Goal: Check status: Check status

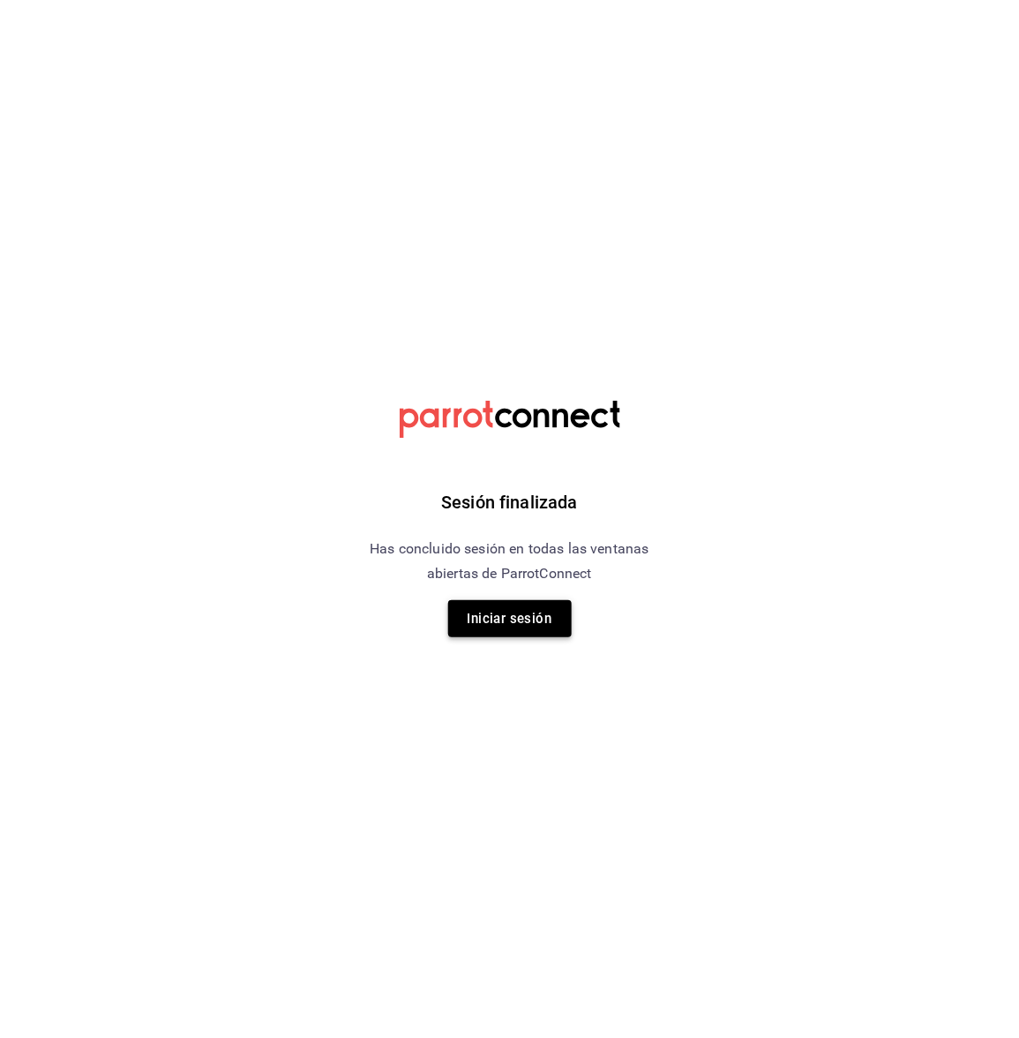
click at [516, 623] on button "Iniciar sesión" at bounding box center [510, 618] width 124 height 37
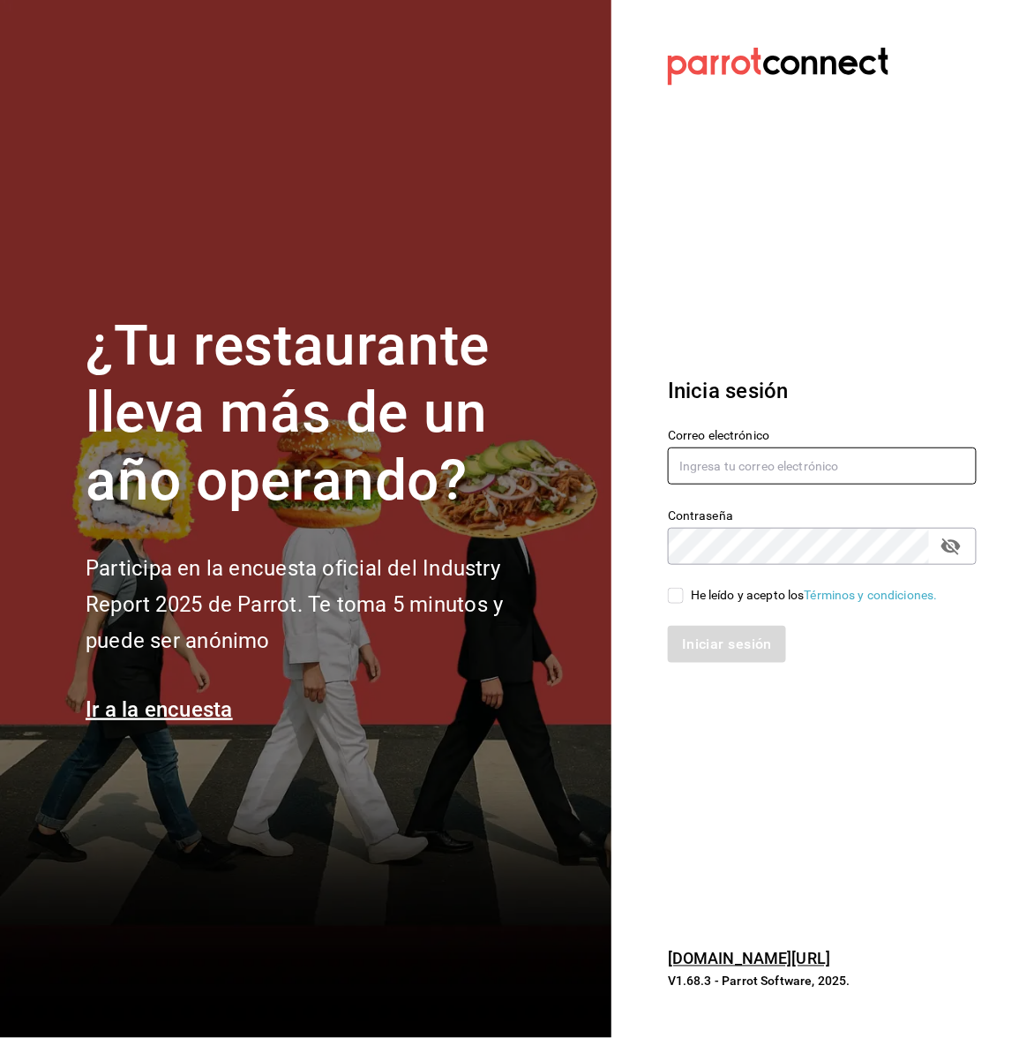
type input "guiconstituyentes@gmail.com"
click at [674, 598] on input "He leído y acepto los Términos y condiciones." at bounding box center [676, 596] width 16 height 16
checkbox input "true"
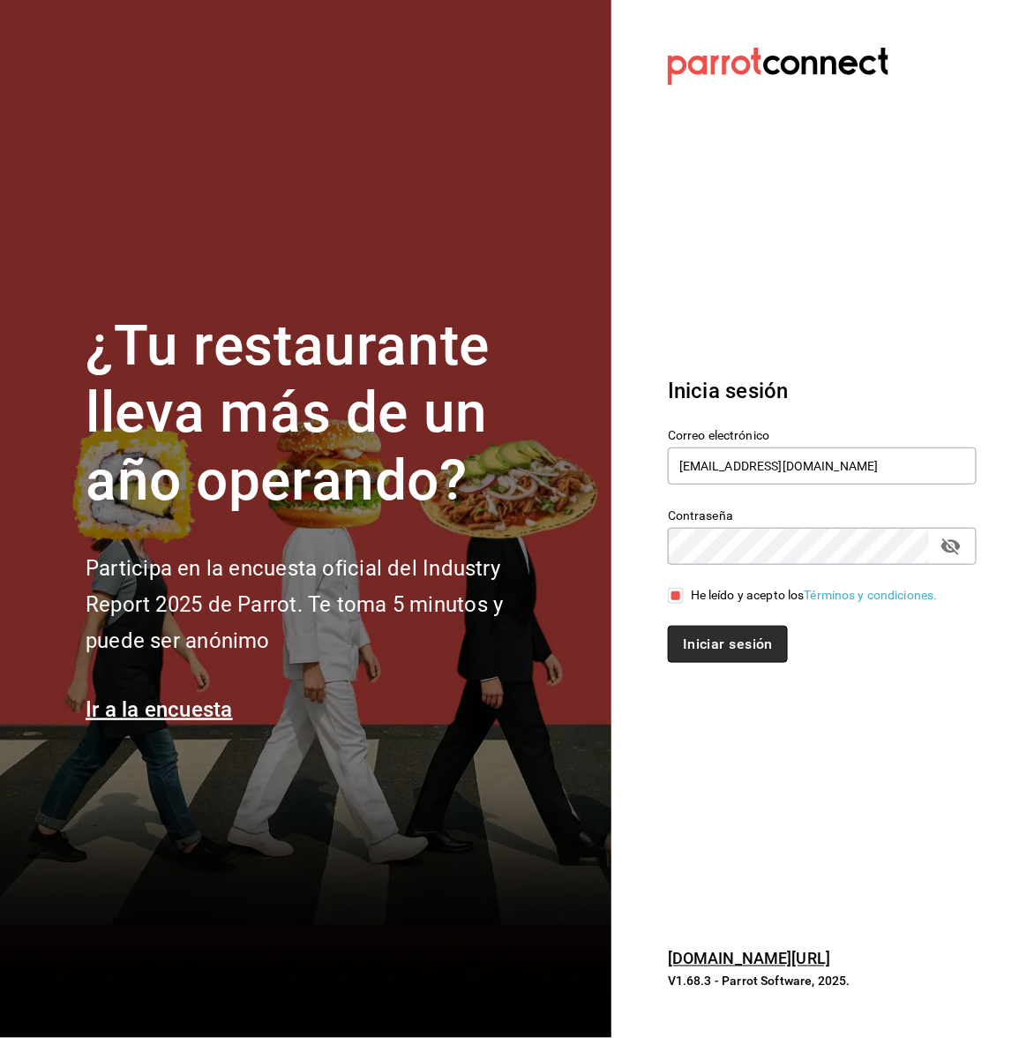
click at [702, 659] on button "Iniciar sesión" at bounding box center [728, 644] width 120 height 37
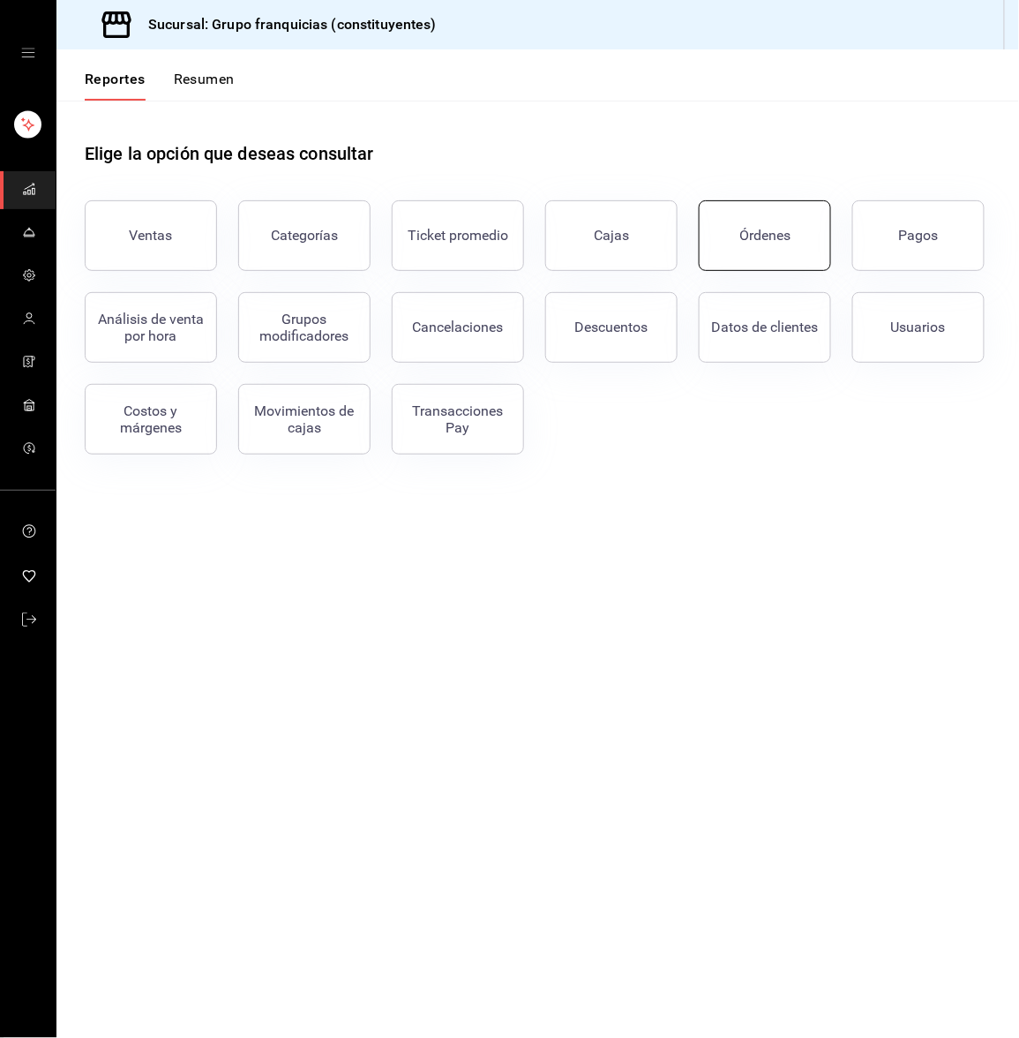
click at [716, 235] on button "Órdenes" at bounding box center [765, 235] width 132 height 71
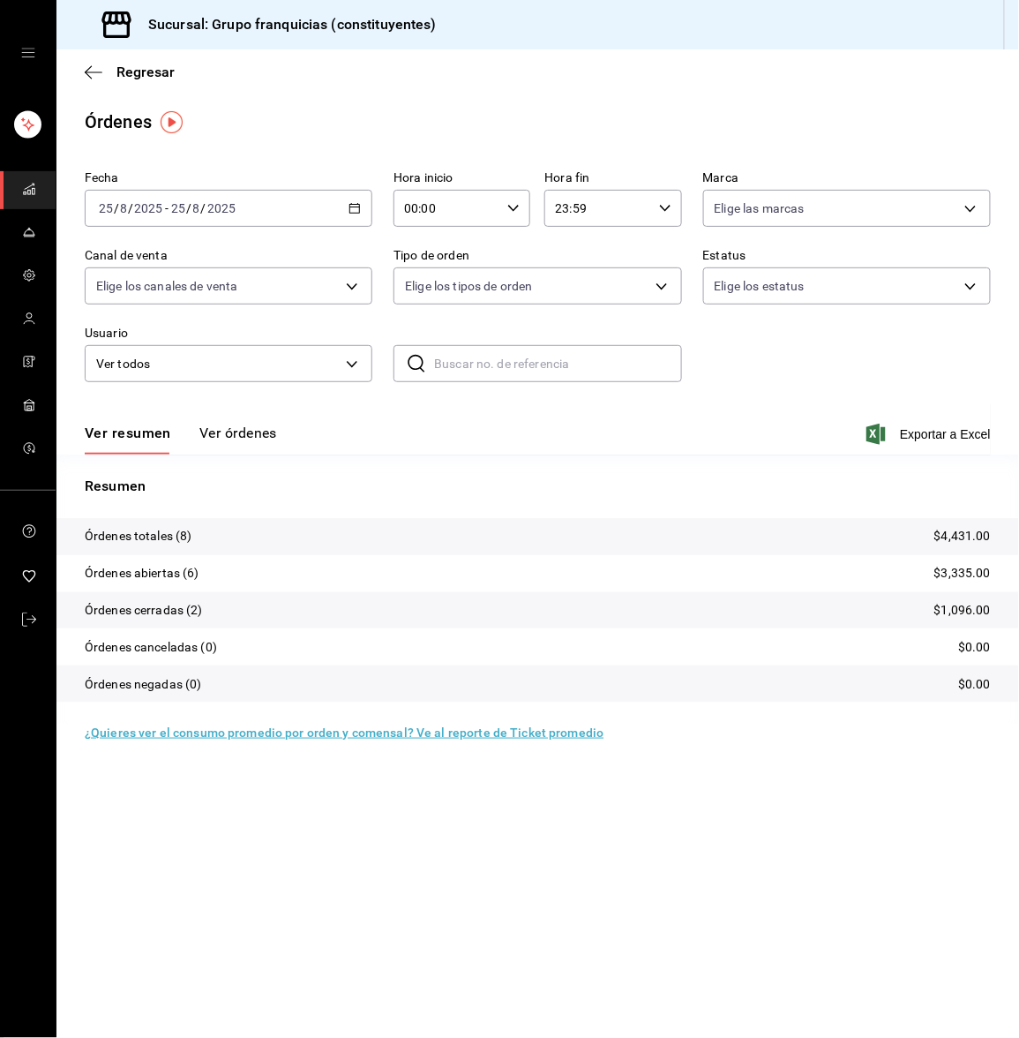
click at [257, 441] on button "Ver órdenes" at bounding box center [238, 439] width 78 height 30
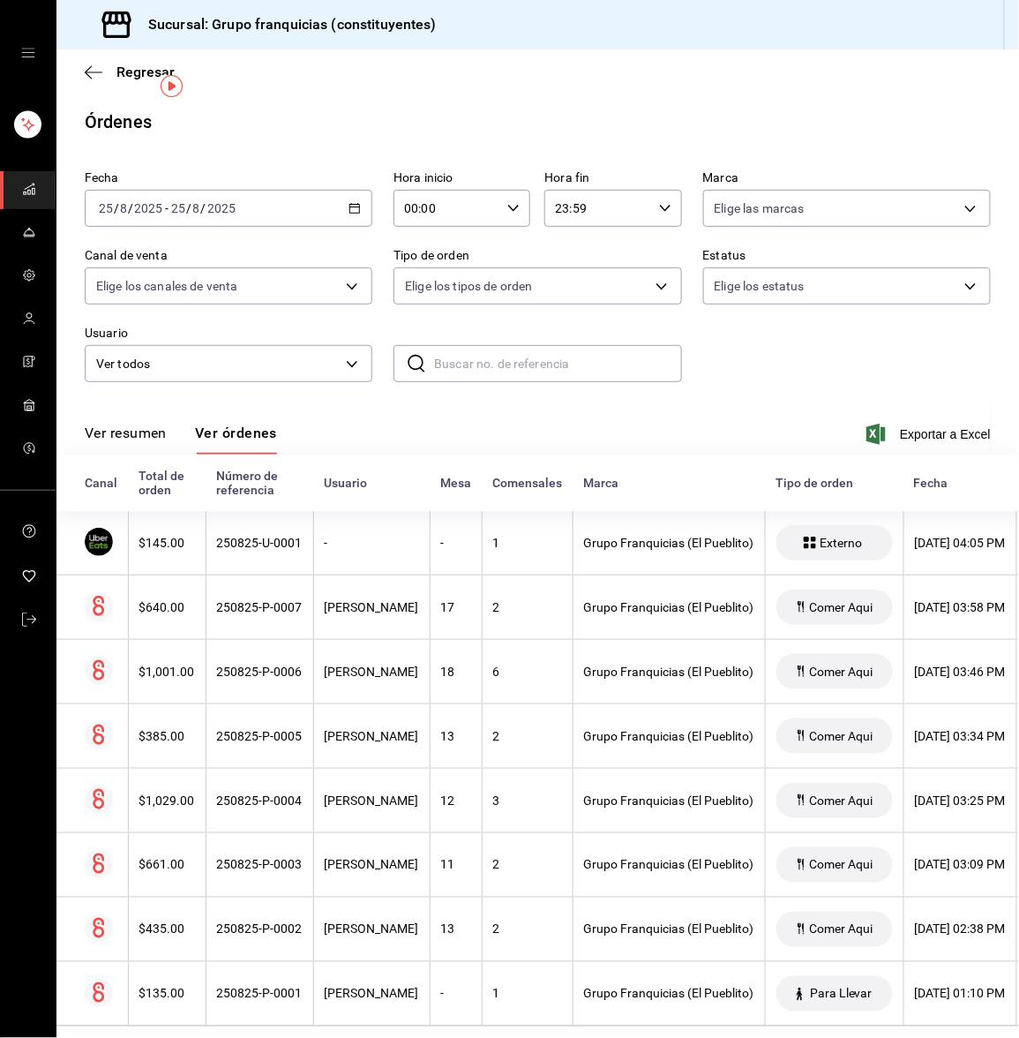
scroll to position [46, 0]
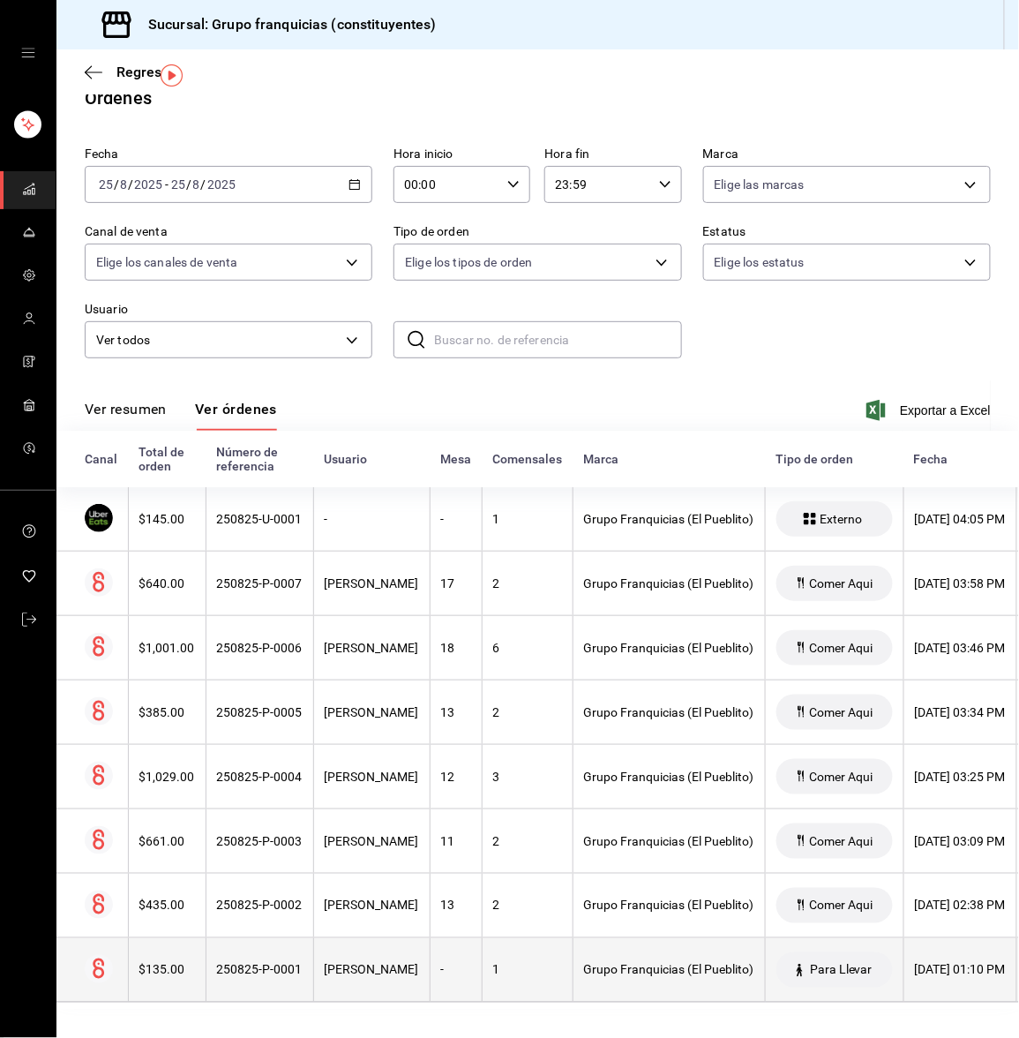
click at [371, 966] on th "[PERSON_NAME]" at bounding box center [371, 970] width 116 height 64
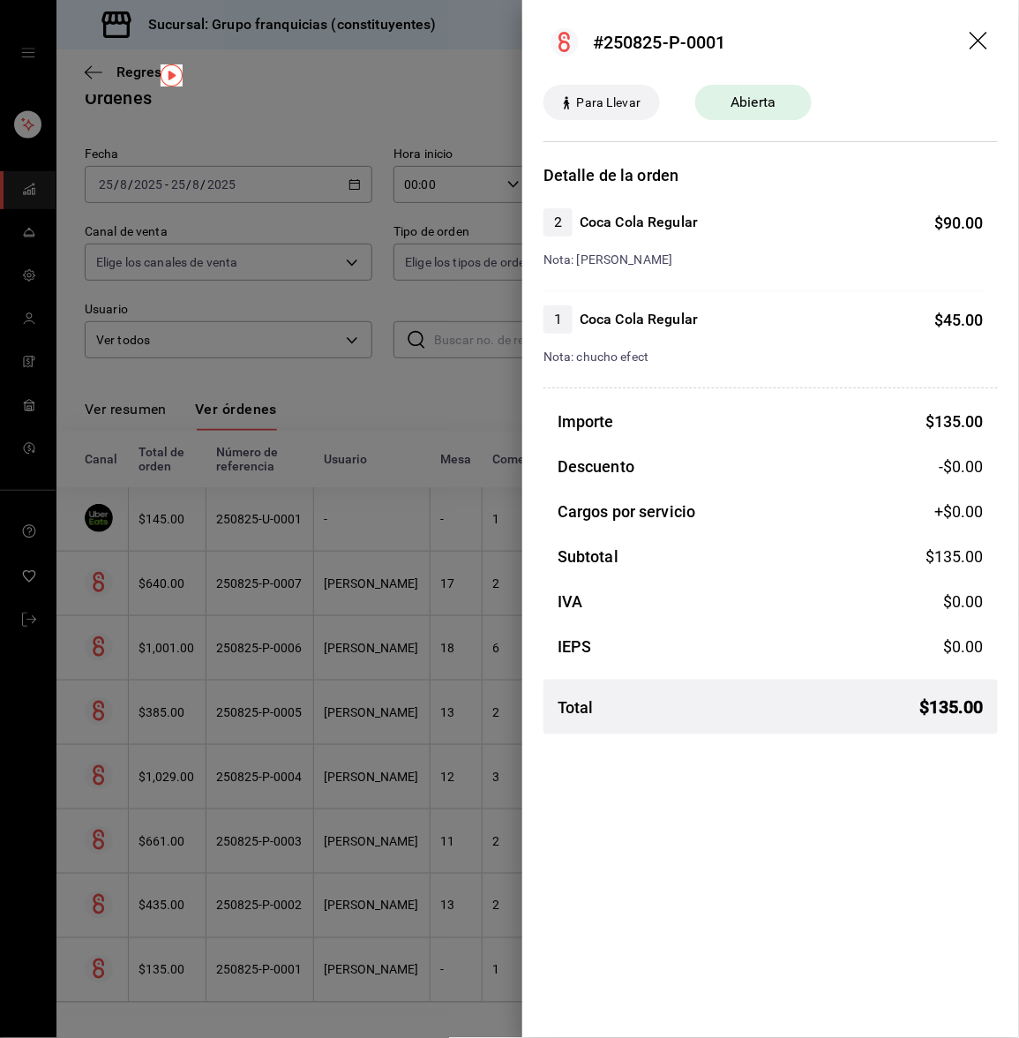
click at [330, 861] on div at bounding box center [509, 519] width 1019 height 1038
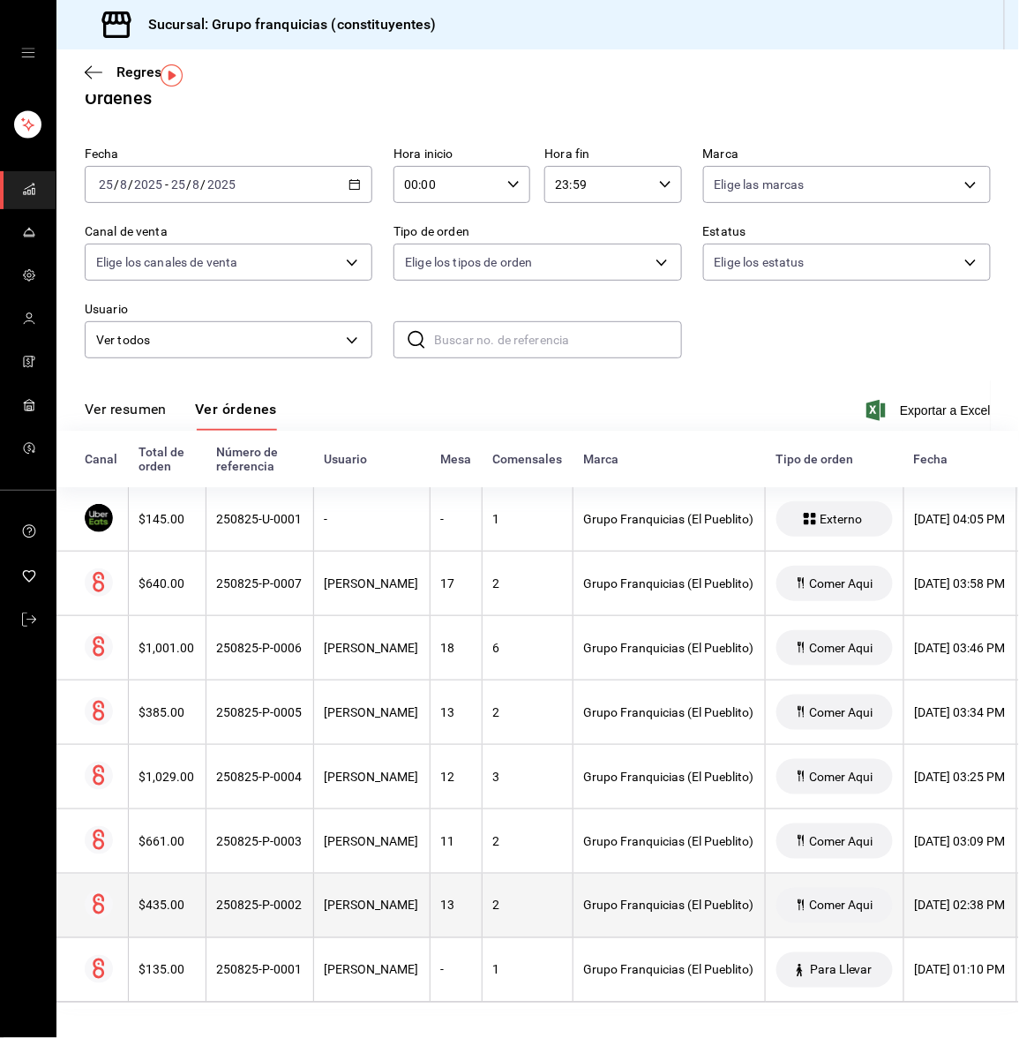
click at [313, 886] on th "[PERSON_NAME]" at bounding box center [371, 905] width 116 height 64
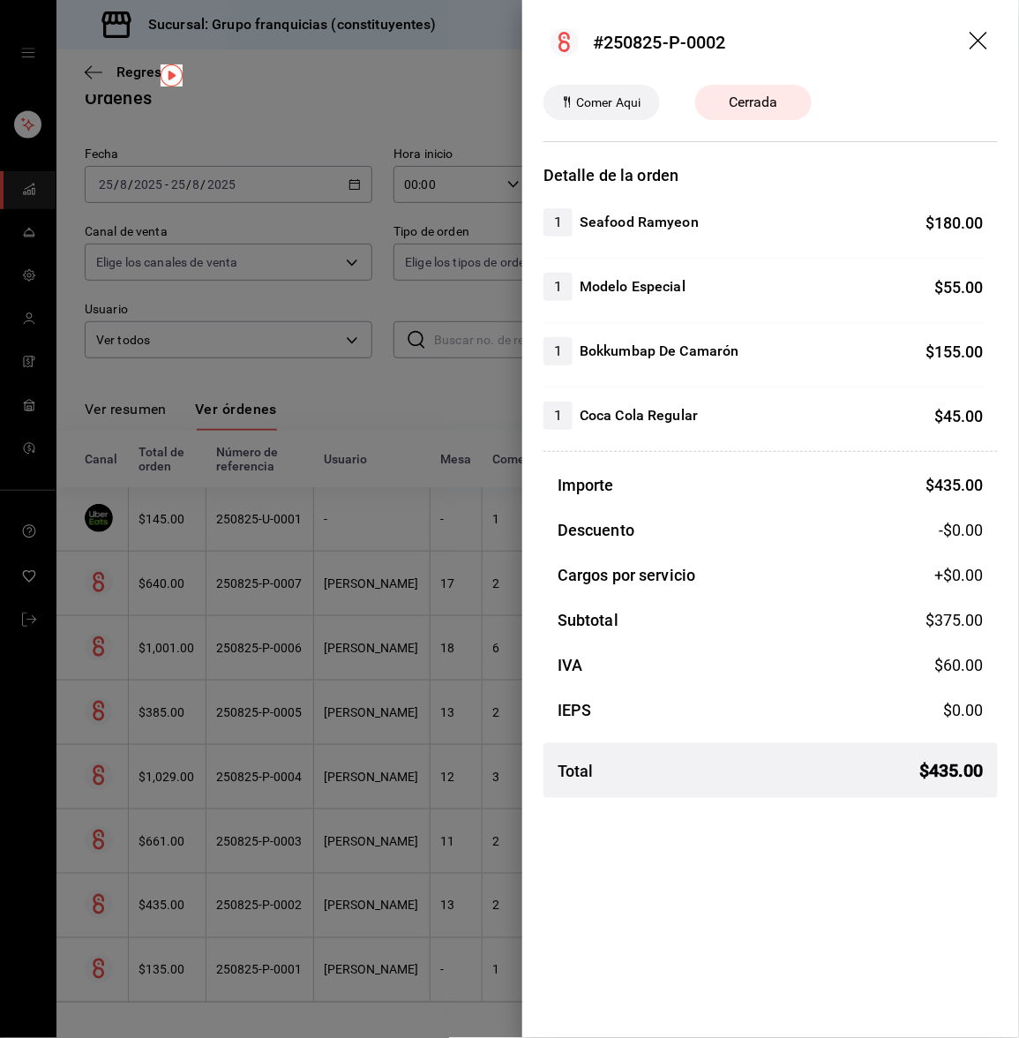
click at [313, 886] on div at bounding box center [509, 519] width 1019 height 1038
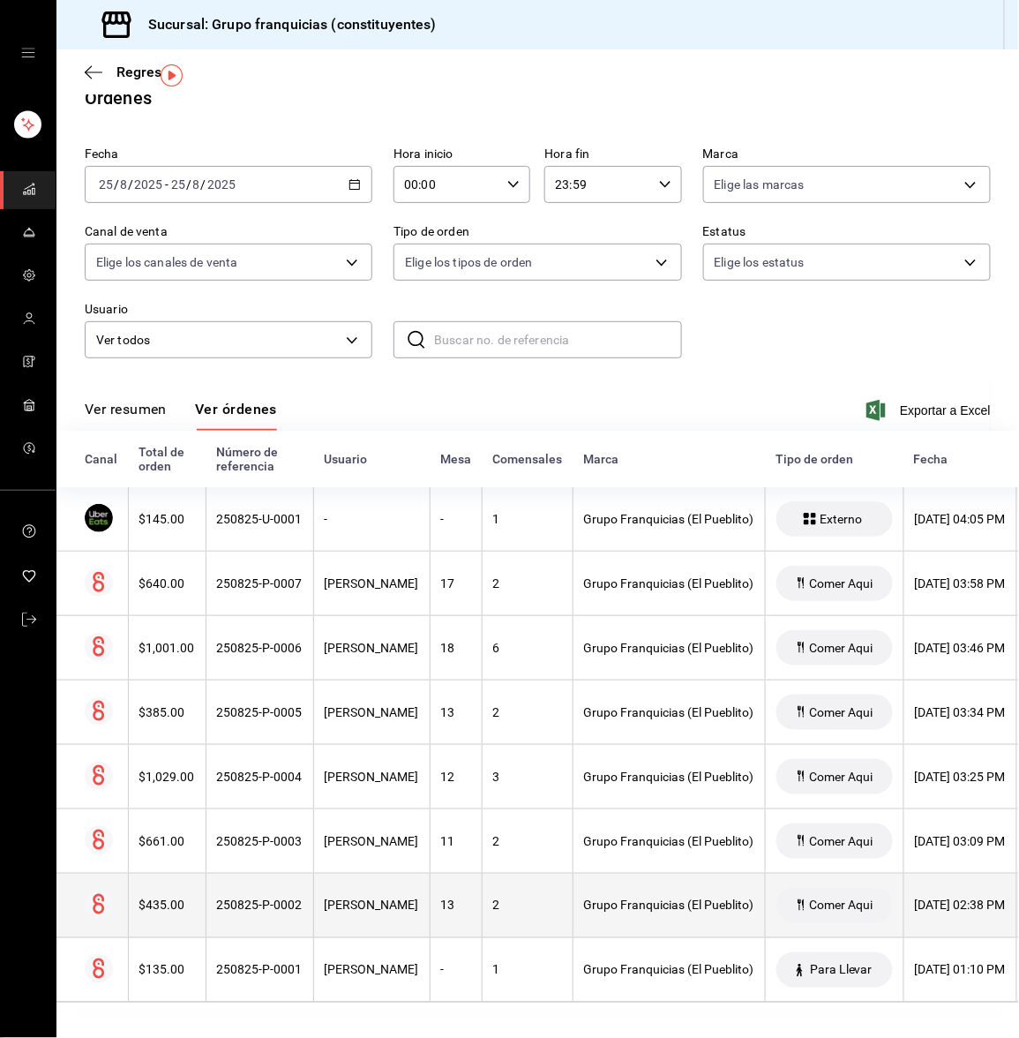
click at [298, 888] on th "250825-P-0002" at bounding box center [260, 905] width 108 height 64
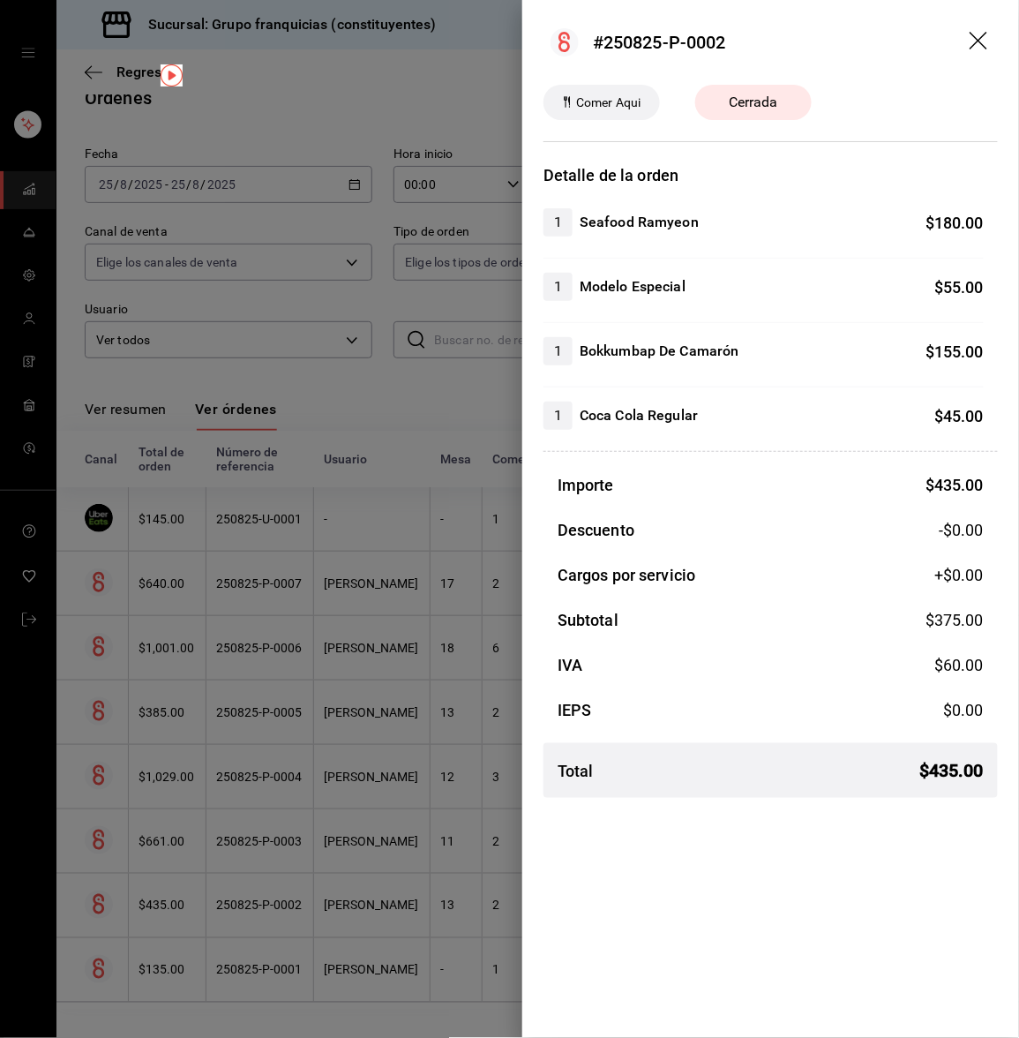
click at [298, 888] on div at bounding box center [509, 519] width 1019 height 1038
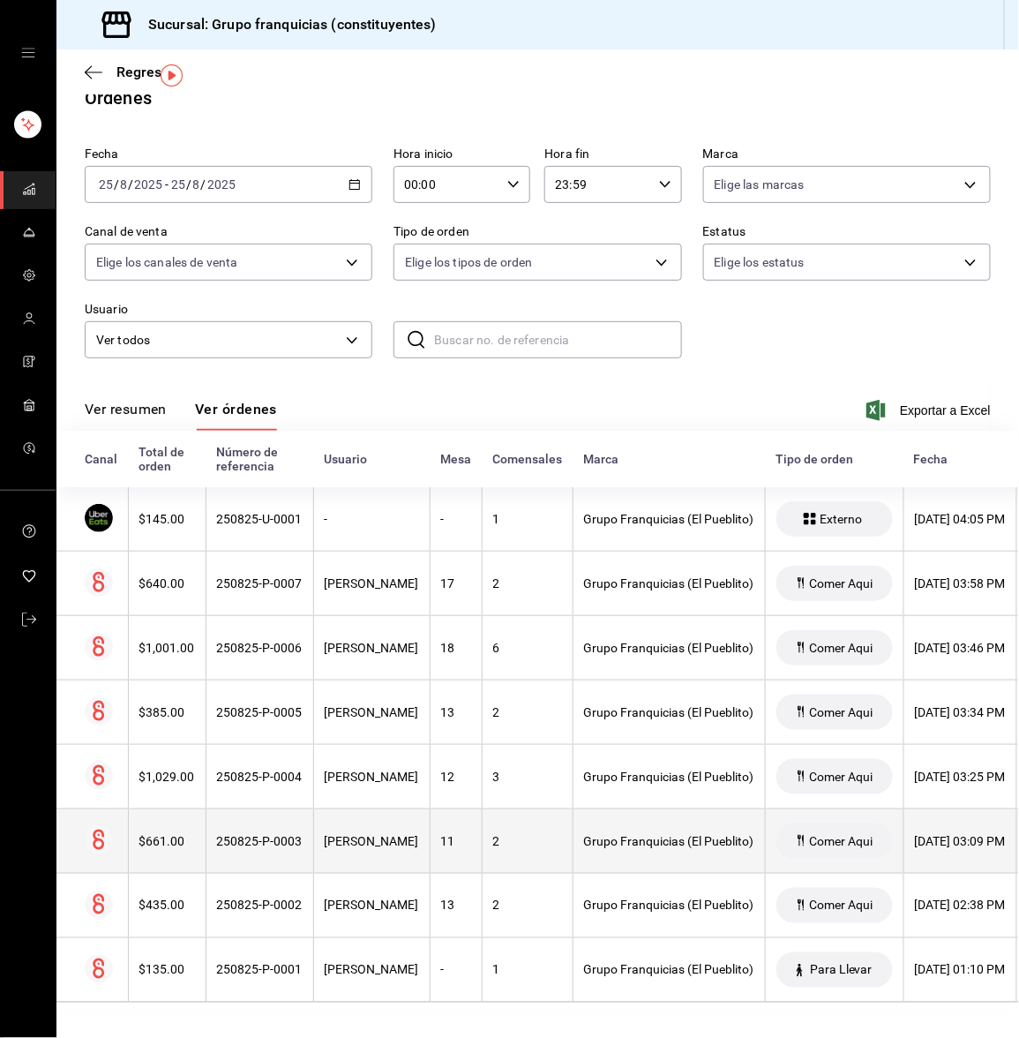
click at [266, 831] on th "250825-P-0003" at bounding box center [260, 841] width 108 height 64
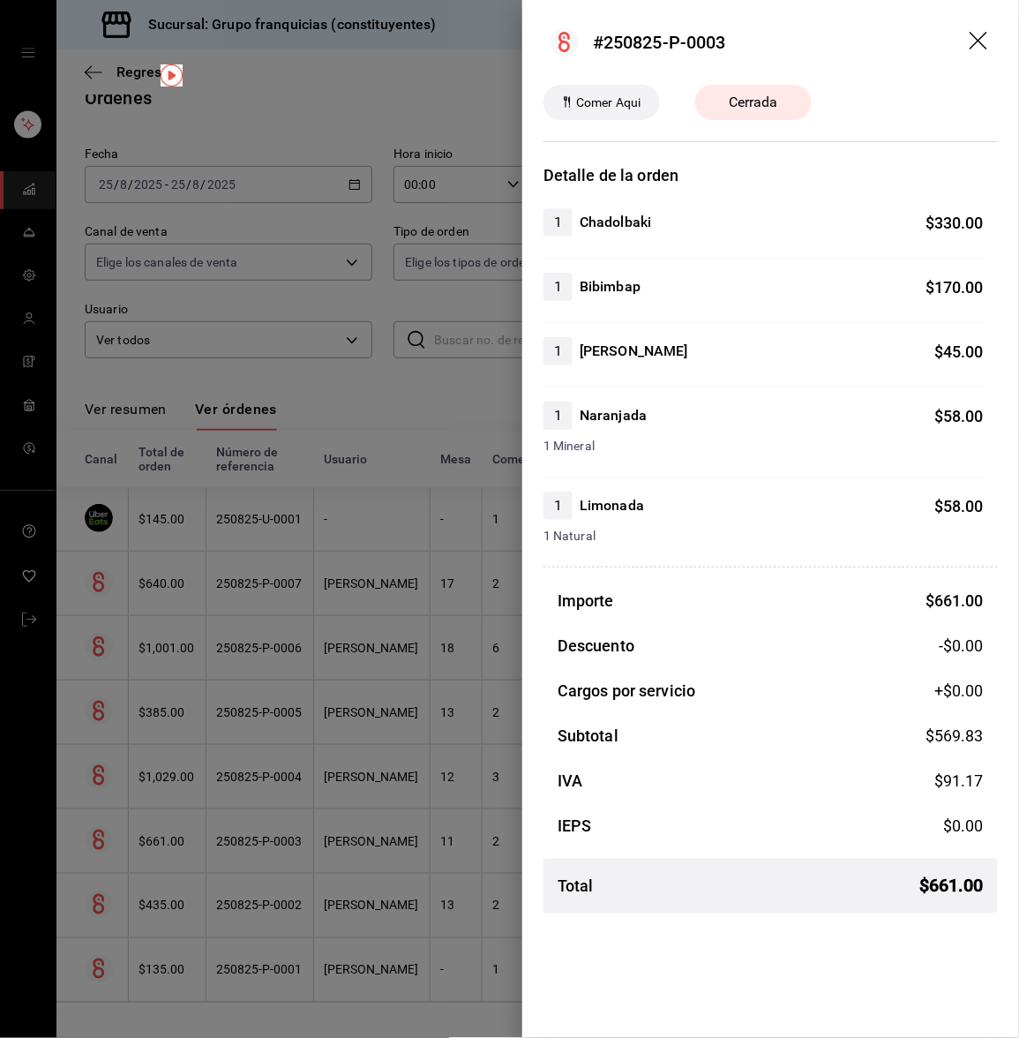
click at [266, 831] on div at bounding box center [509, 519] width 1019 height 1038
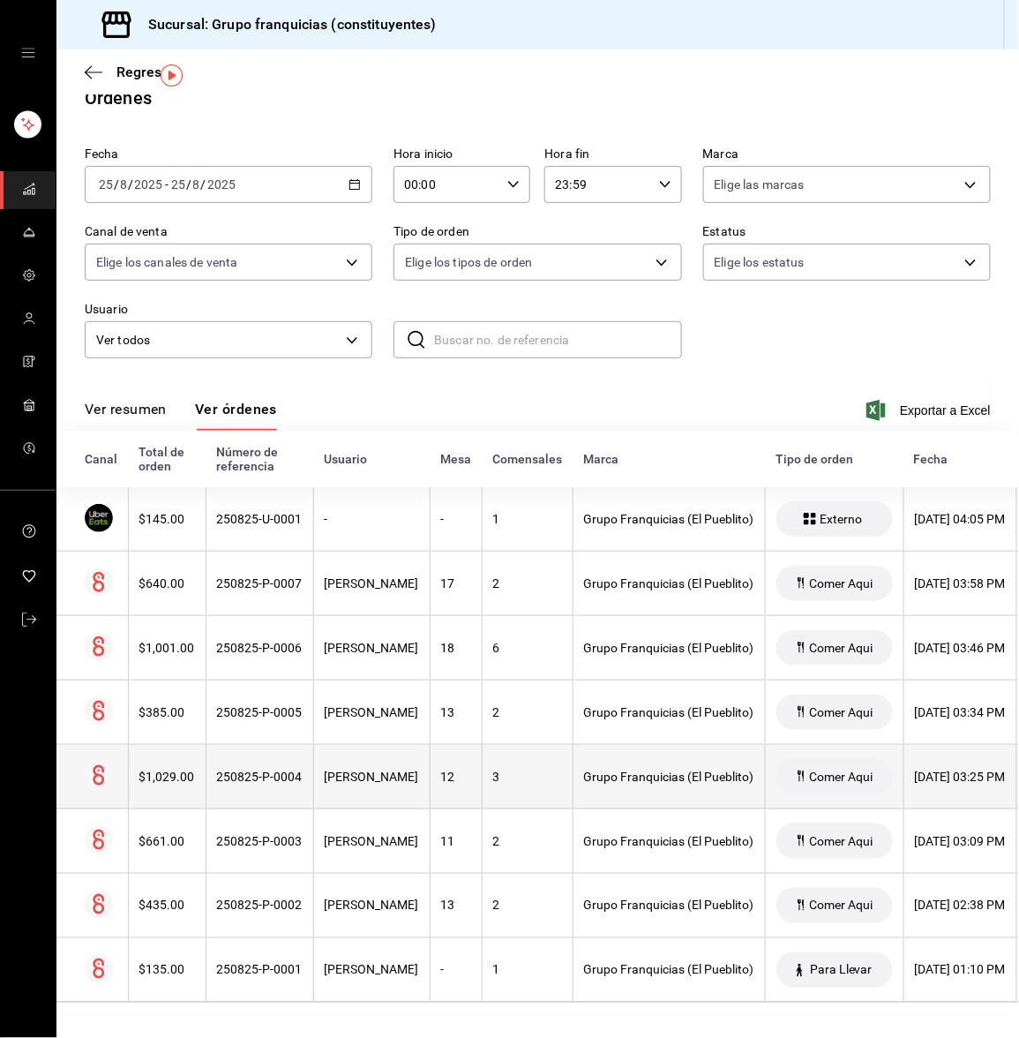
click at [243, 769] on div "250825-P-0004" at bounding box center [260, 776] width 86 height 14
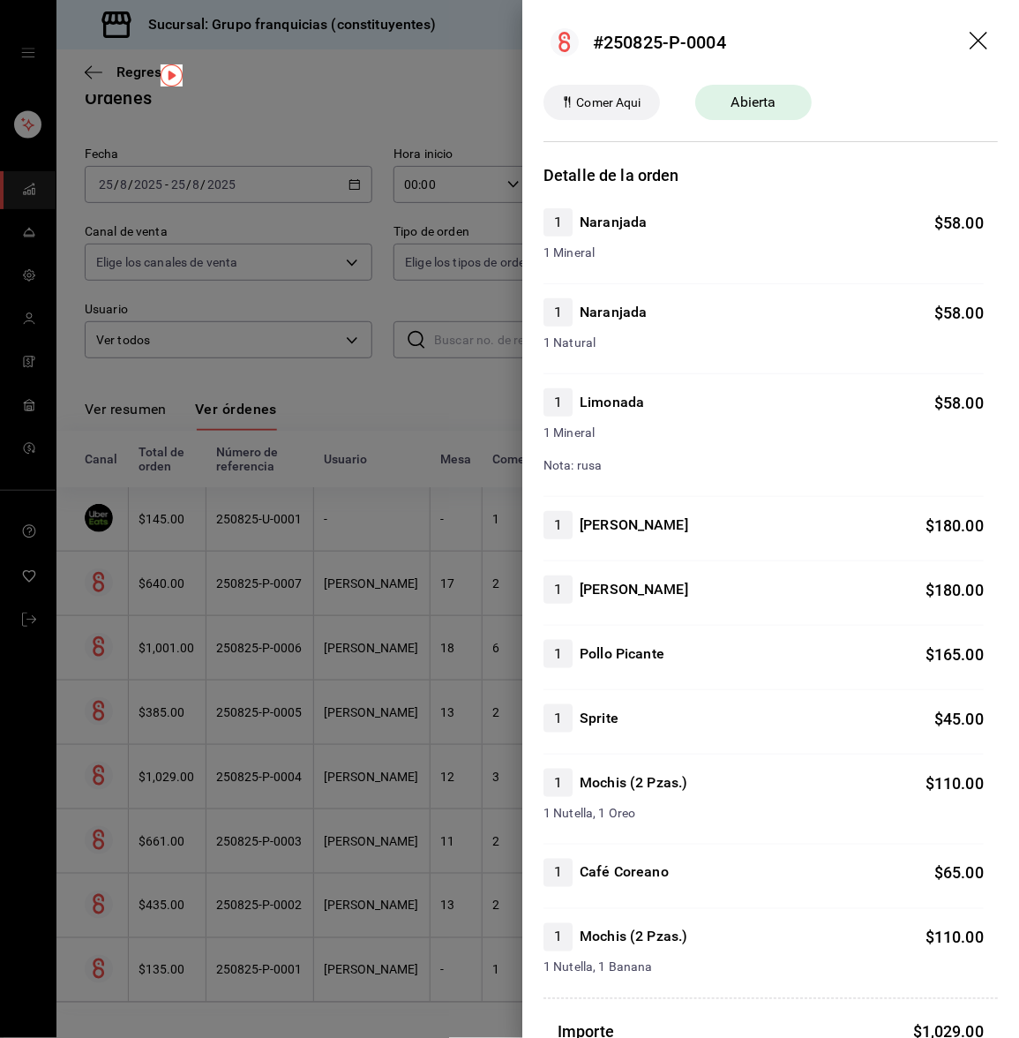
click at [243, 761] on div at bounding box center [509, 519] width 1019 height 1038
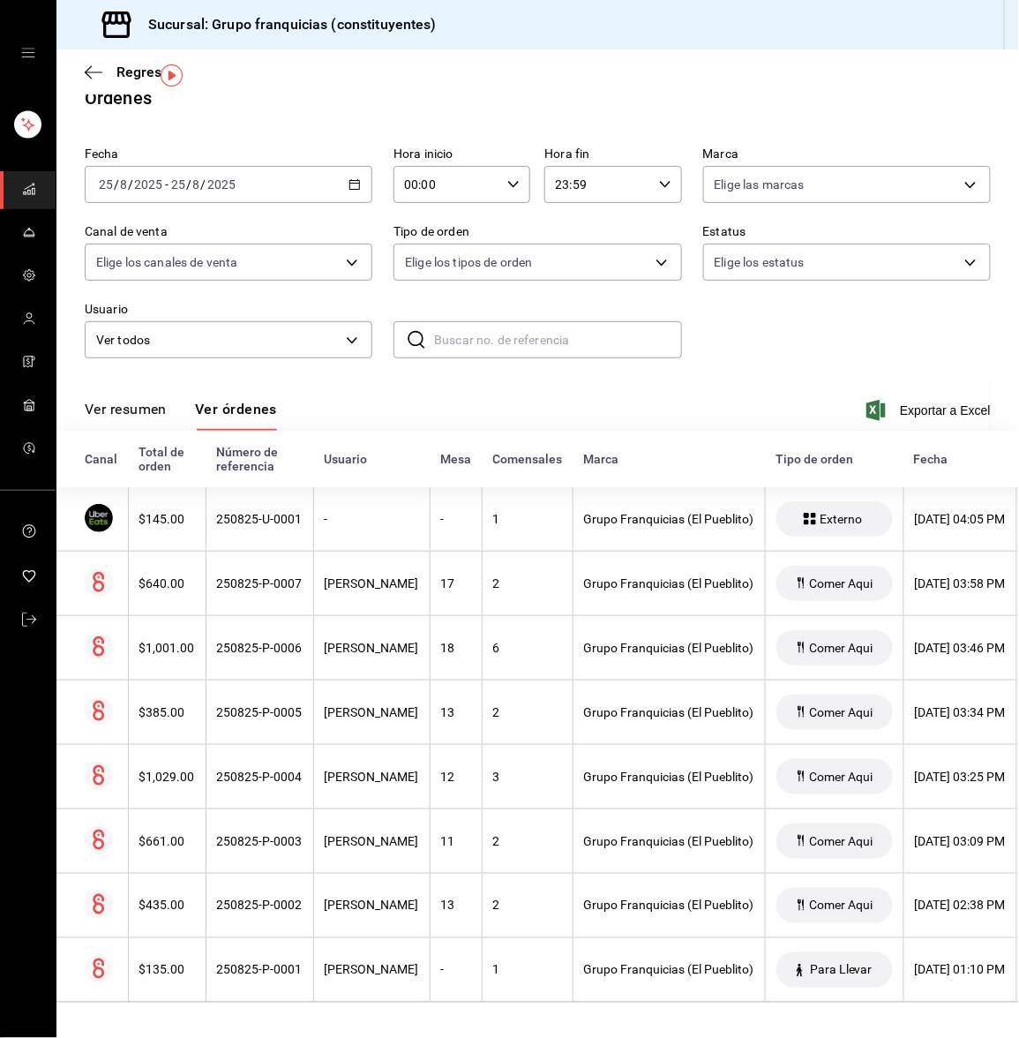
click at [243, 769] on div "250825-P-0004" at bounding box center [260, 776] width 86 height 14
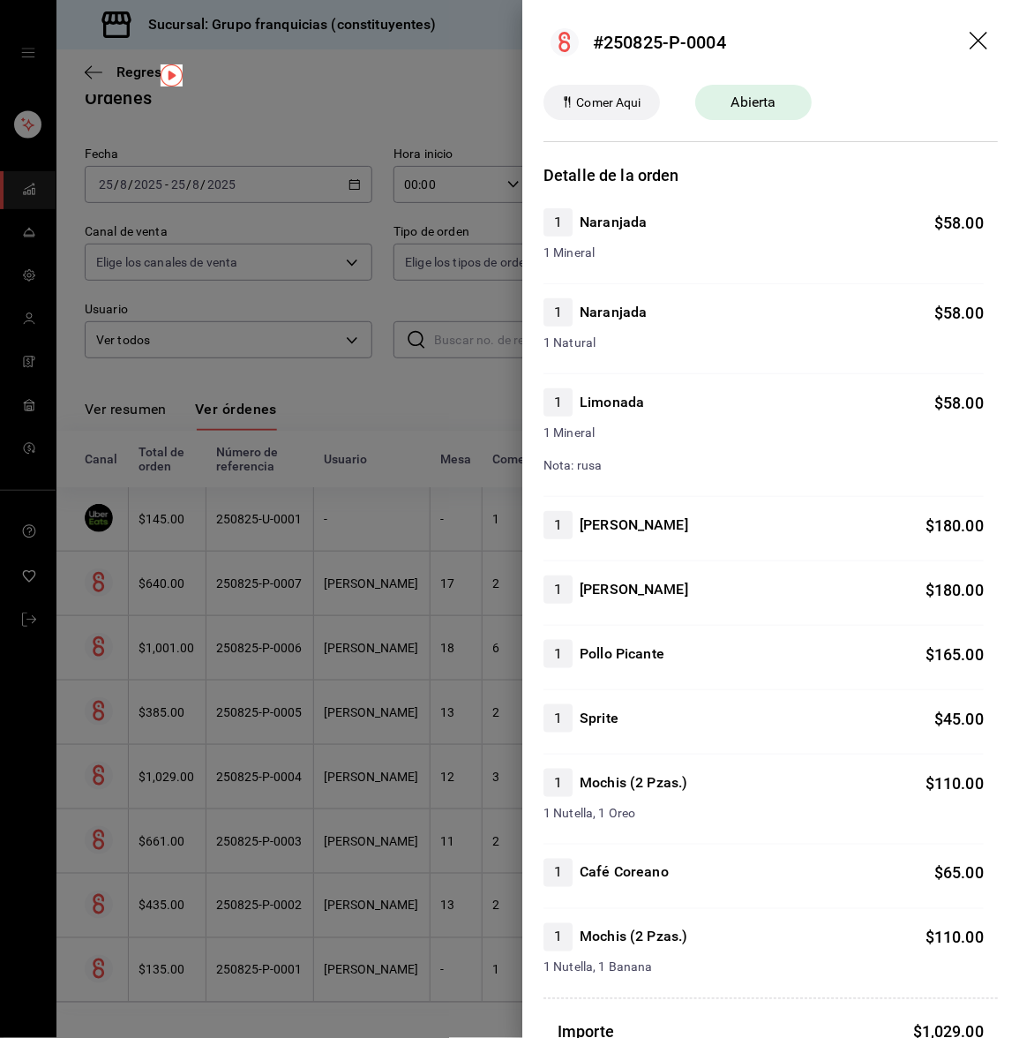
click at [243, 761] on div at bounding box center [509, 519] width 1019 height 1038
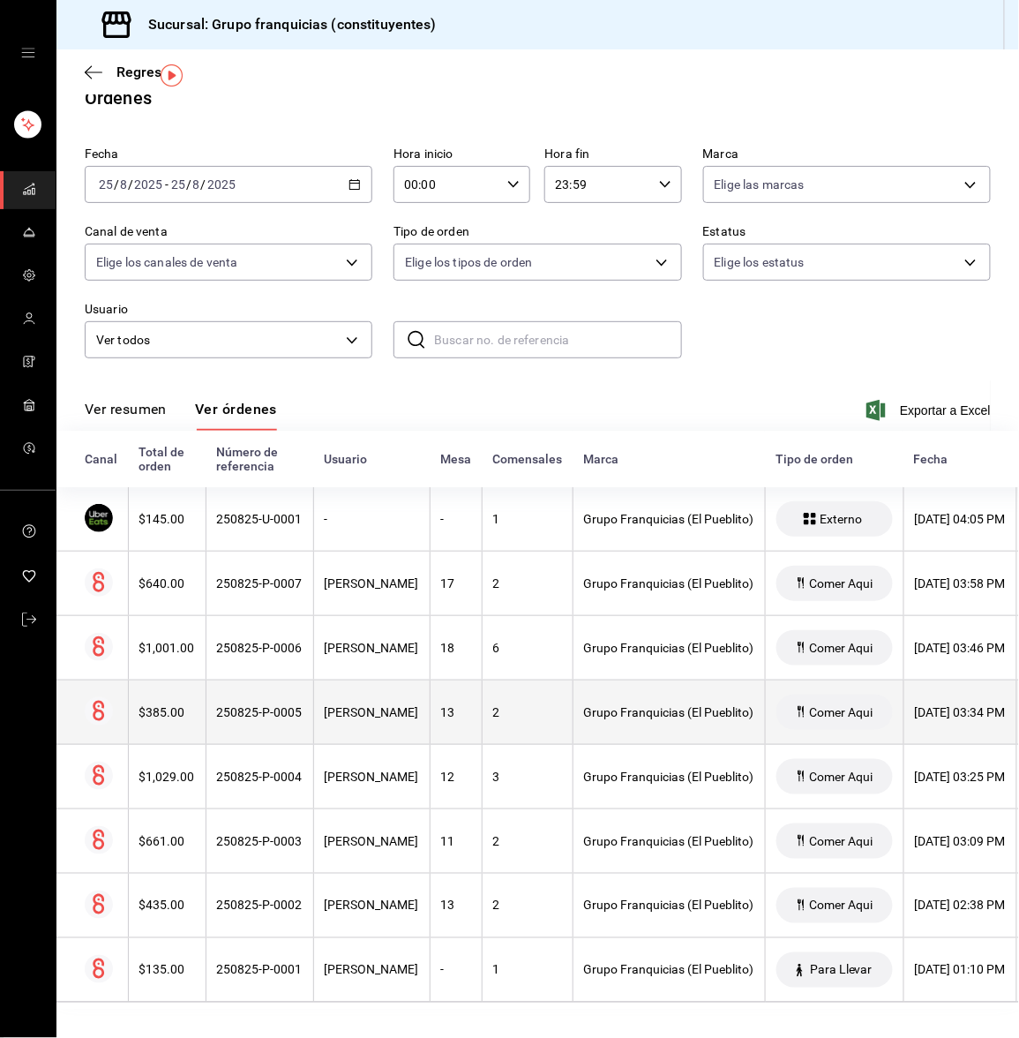
click at [235, 705] on div "250825-P-0005" at bounding box center [260, 712] width 86 height 14
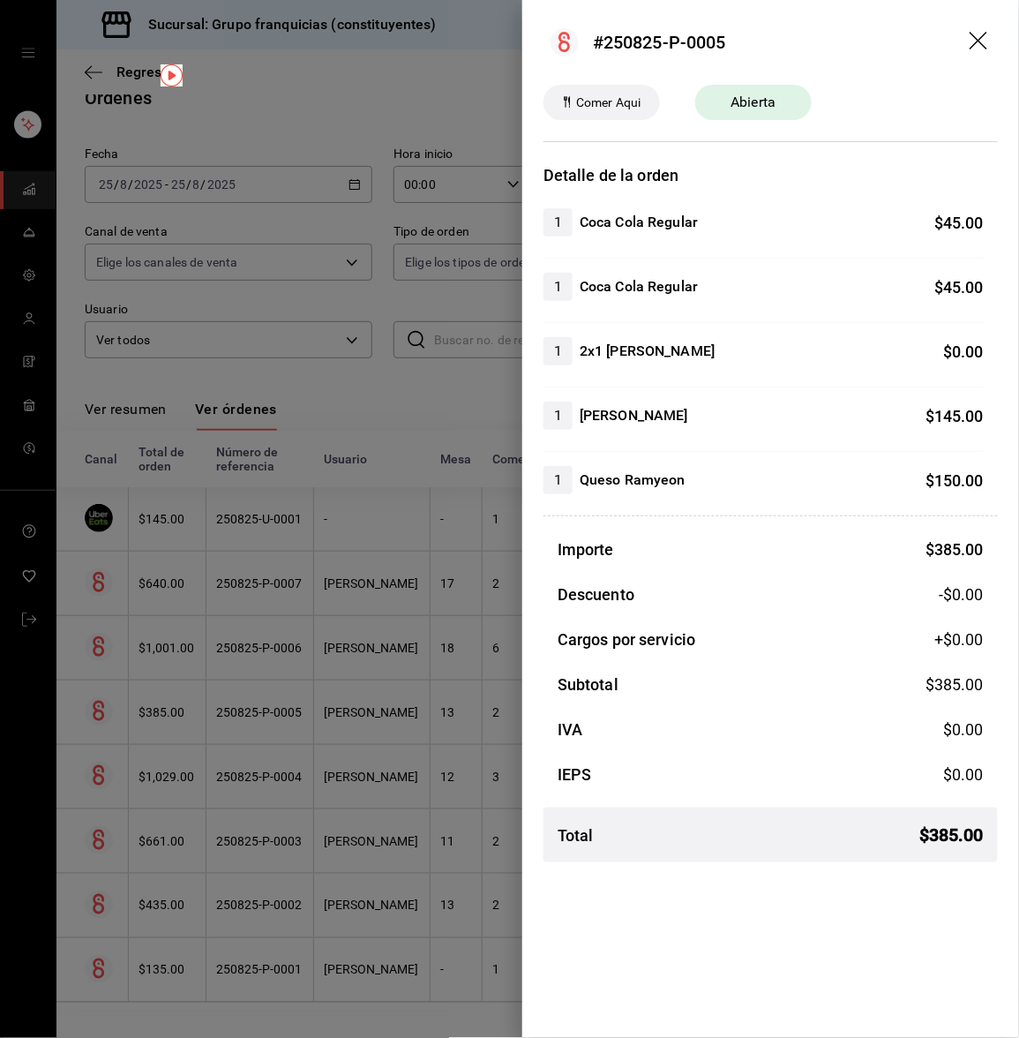
click at [235, 690] on div at bounding box center [509, 519] width 1019 height 1038
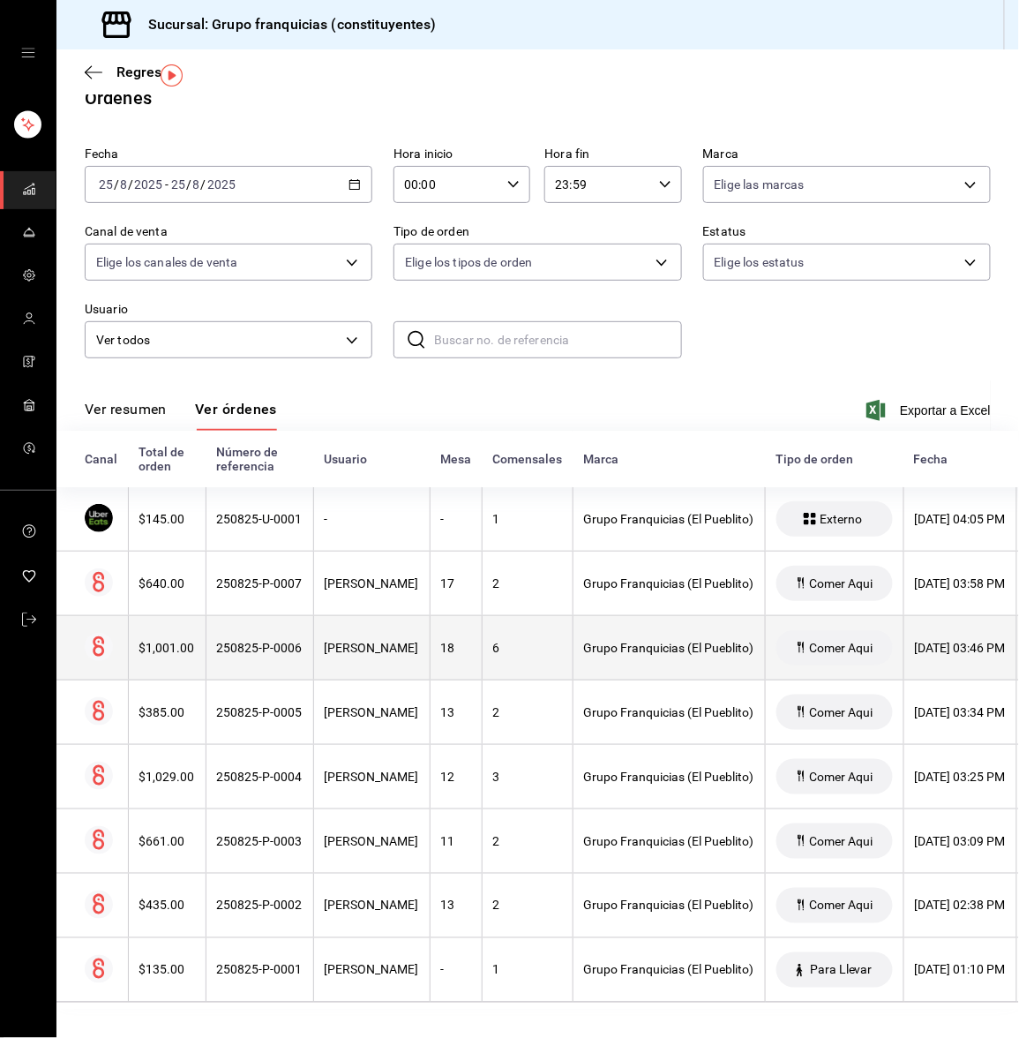
click at [236, 646] on th "250825-P-0006" at bounding box center [260, 648] width 108 height 64
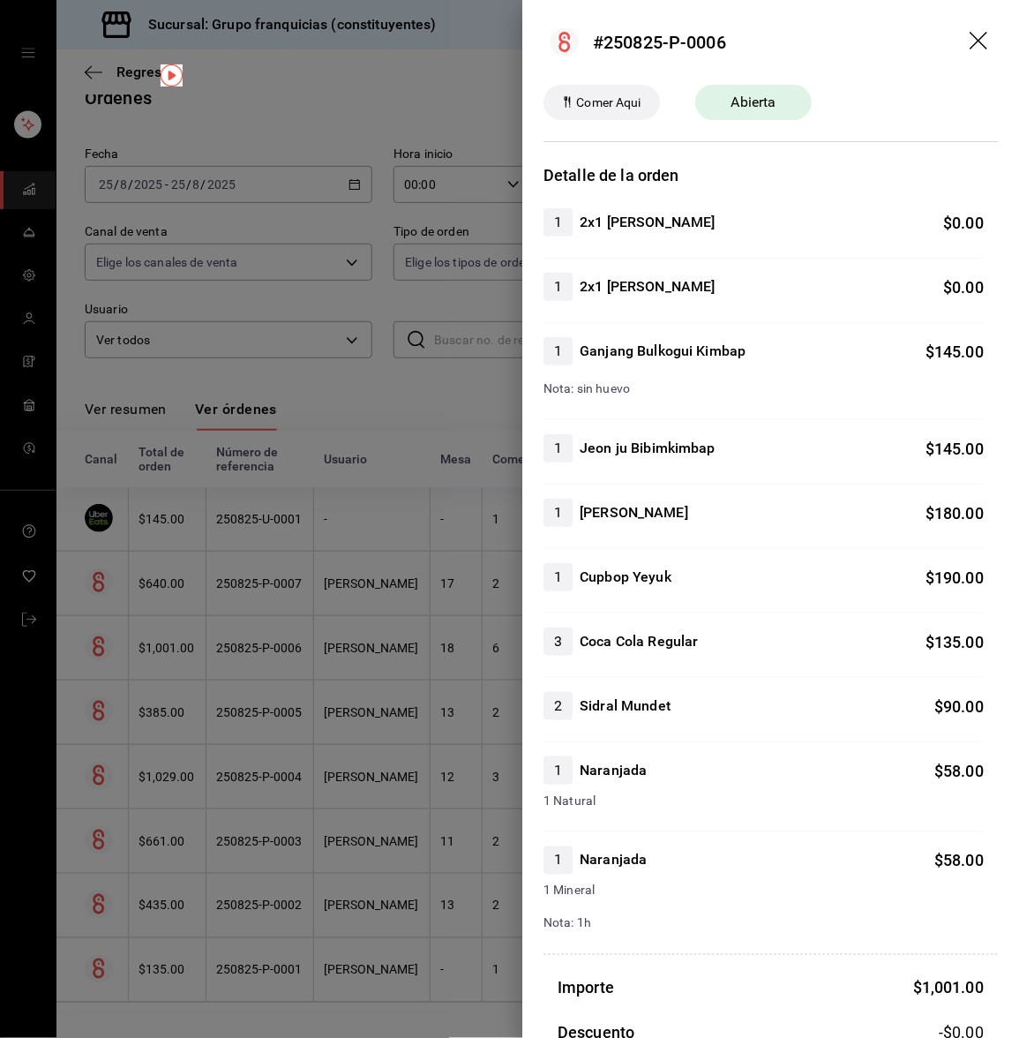
click at [236, 646] on div at bounding box center [509, 519] width 1019 height 1038
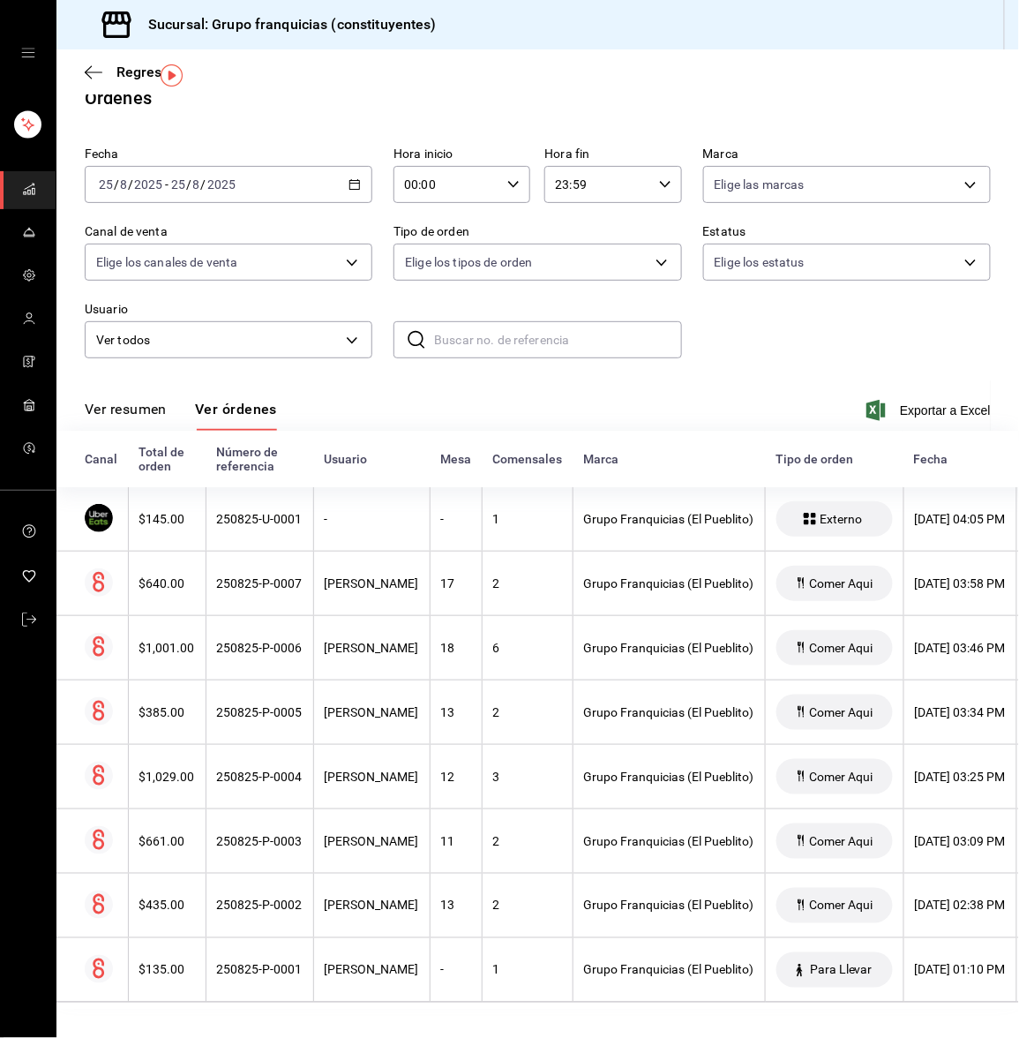
click at [236, 646] on th "250825-P-0006" at bounding box center [260, 648] width 108 height 64
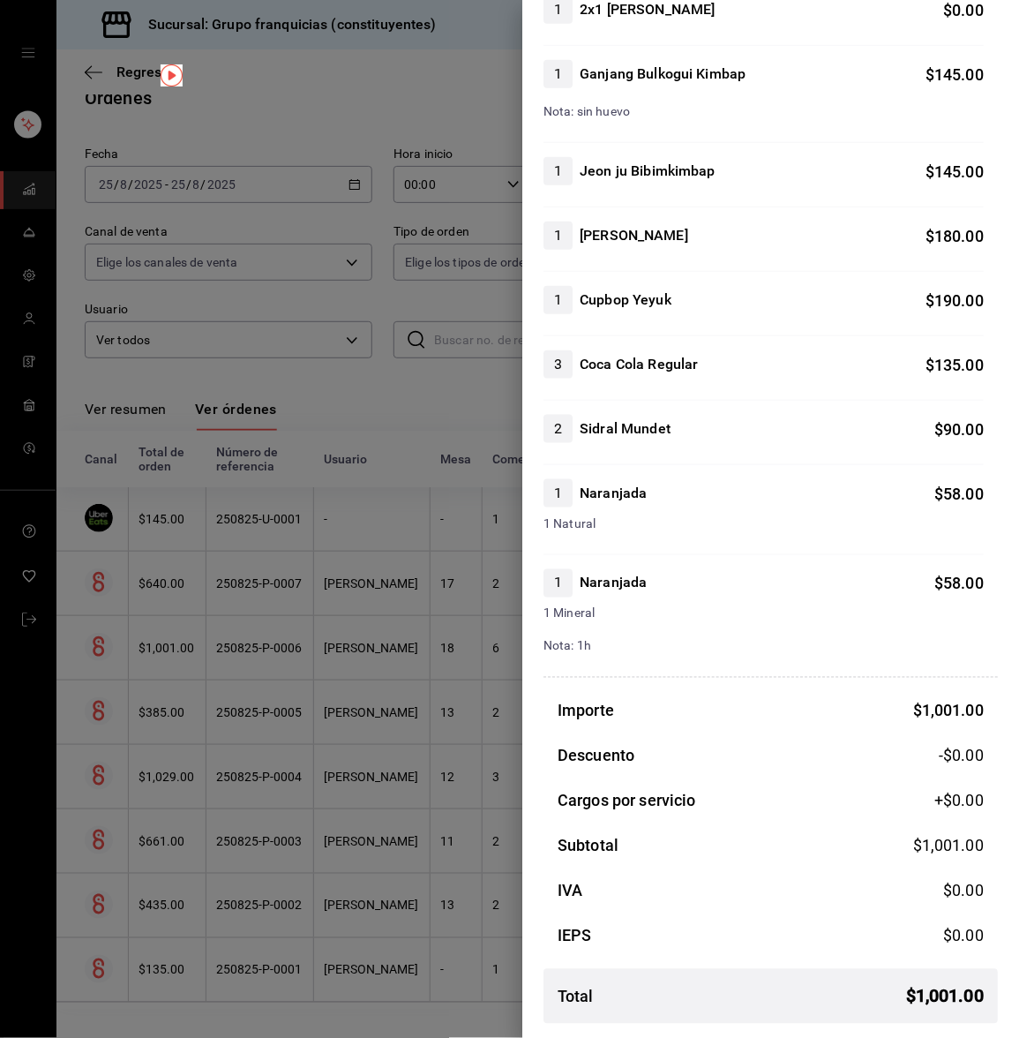
scroll to position [0, 0]
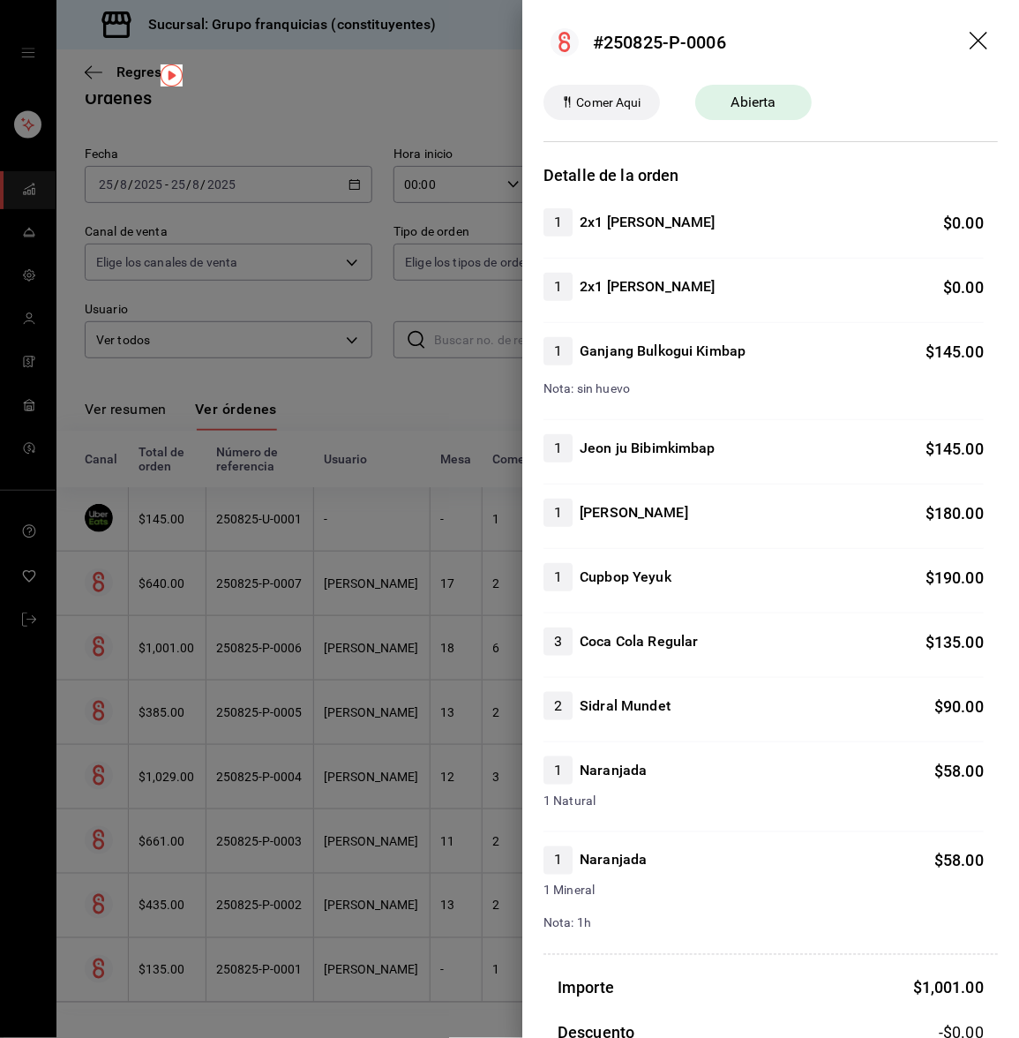
click at [303, 682] on div at bounding box center [509, 519] width 1019 height 1038
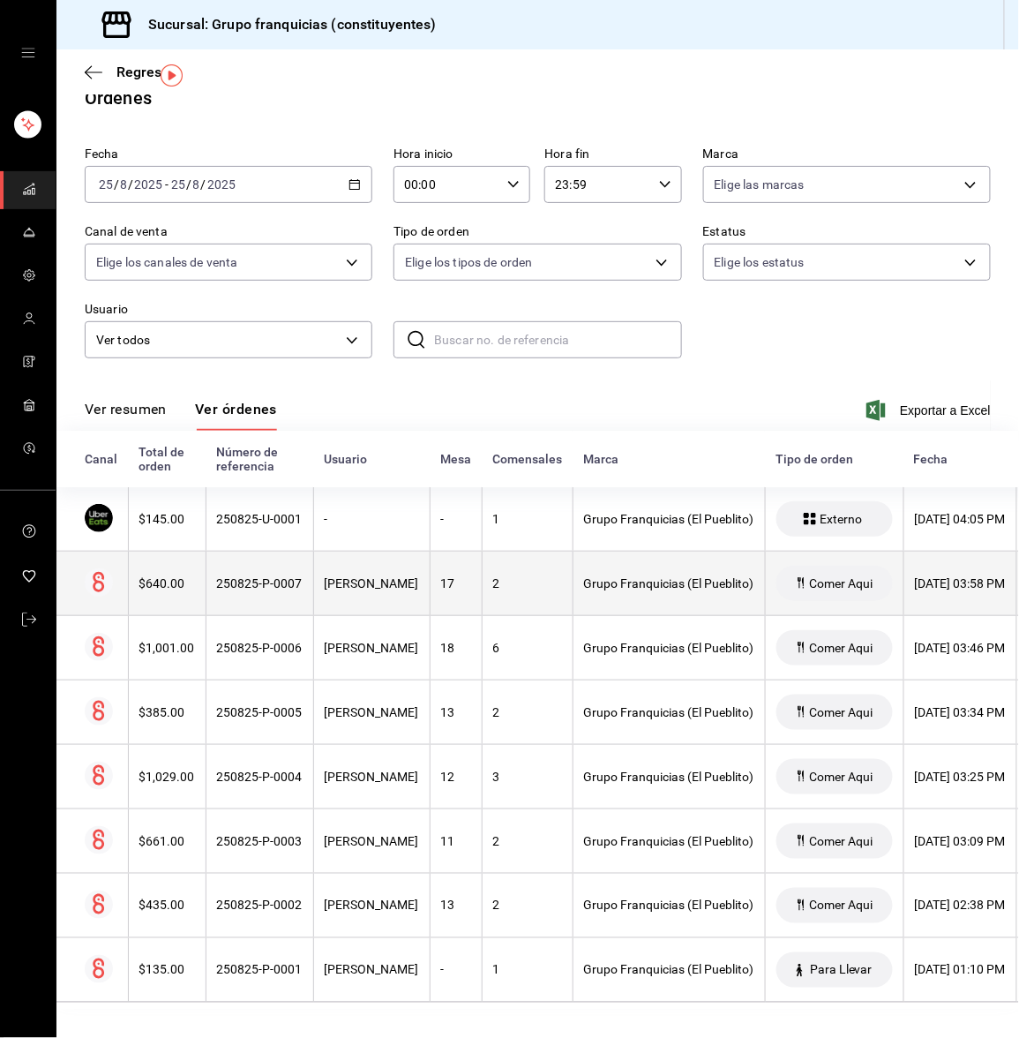
click at [246, 576] on div "250825-P-0007" at bounding box center [260, 583] width 86 height 14
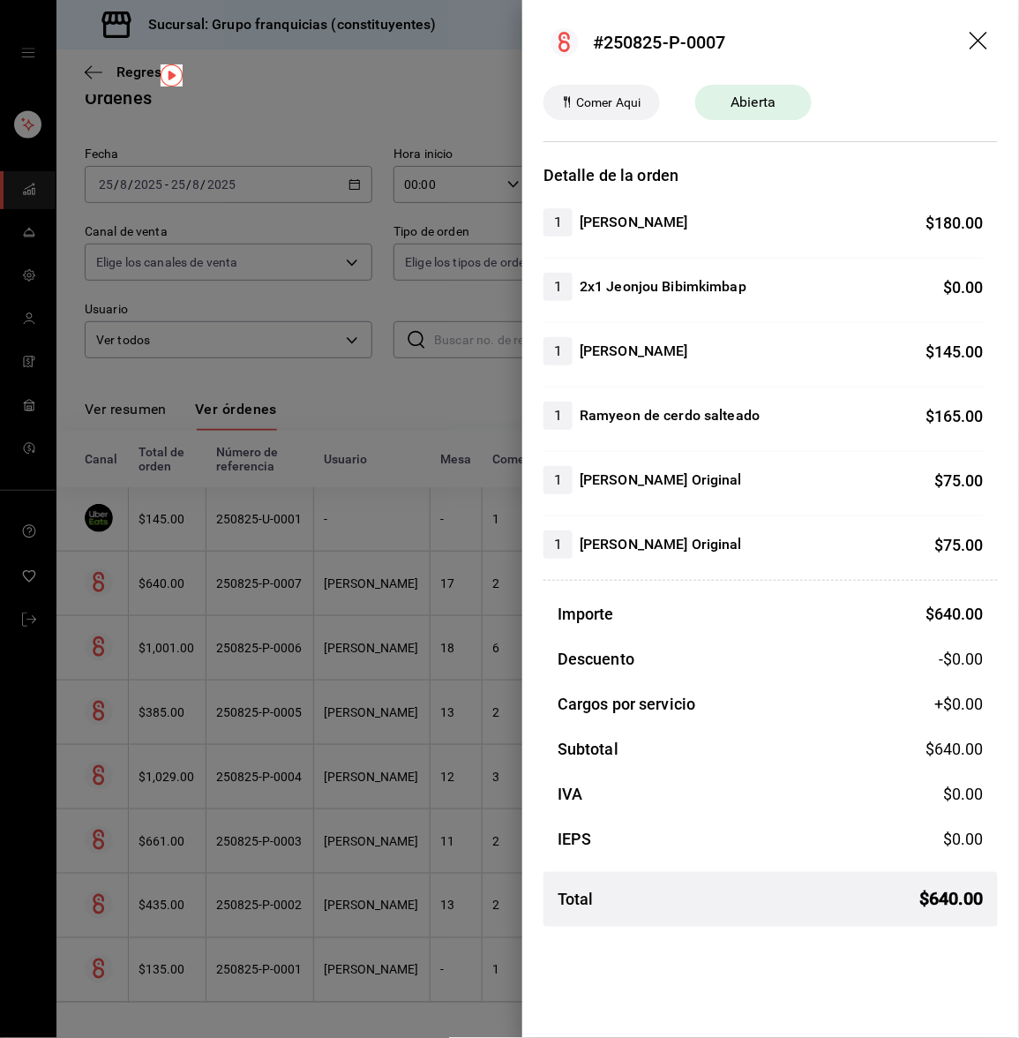
click at [388, 385] on div at bounding box center [509, 519] width 1019 height 1038
